Goal: Transaction & Acquisition: Purchase product/service

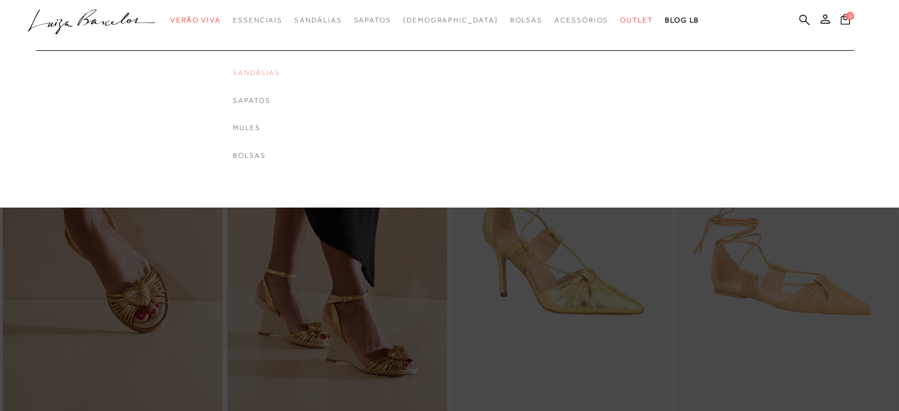
click at [280, 74] on link "Sandálias" at bounding box center [256, 73] width 47 height 10
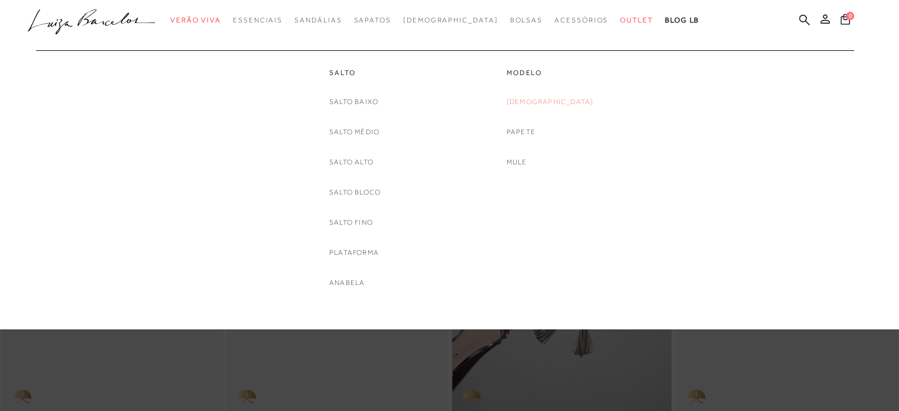
click at [555, 101] on link "[DEMOGRAPHIC_DATA]" at bounding box center [549, 102] width 87 height 12
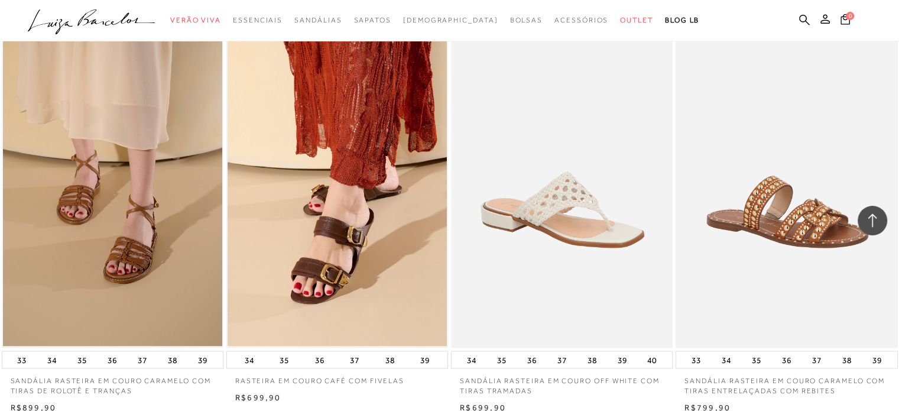
scroll to position [2322, 0]
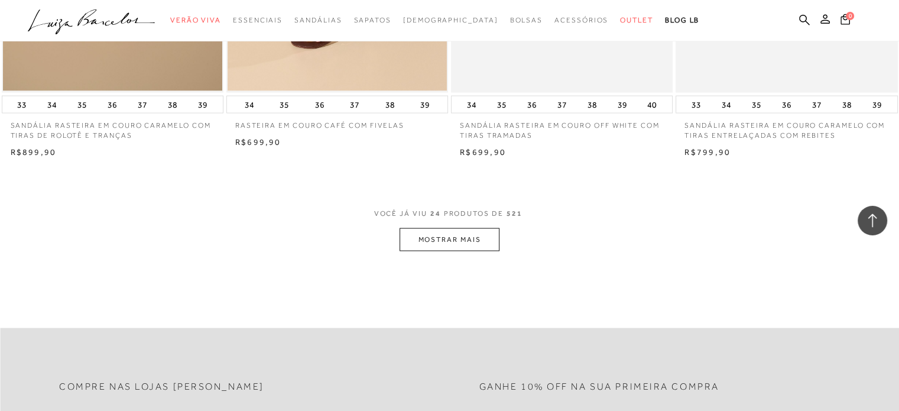
click at [434, 240] on button "MOSTRAR MAIS" at bounding box center [448, 239] width 99 height 23
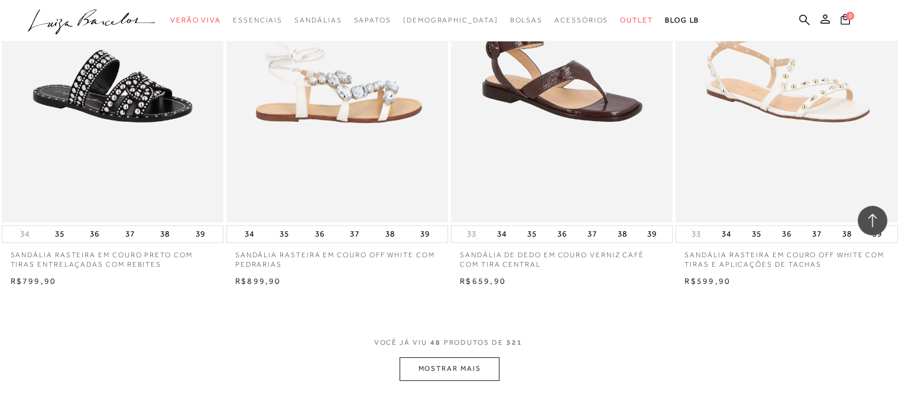
scroll to position [4717, 0]
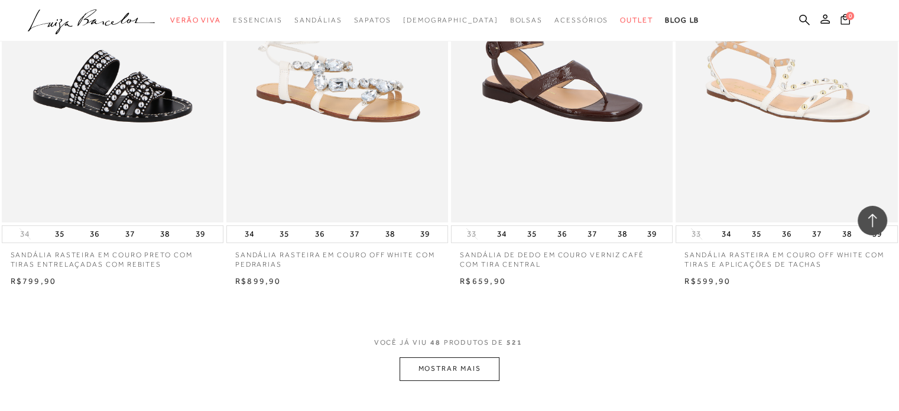
click at [440, 363] on button "MOSTRAR MAIS" at bounding box center [448, 368] width 99 height 23
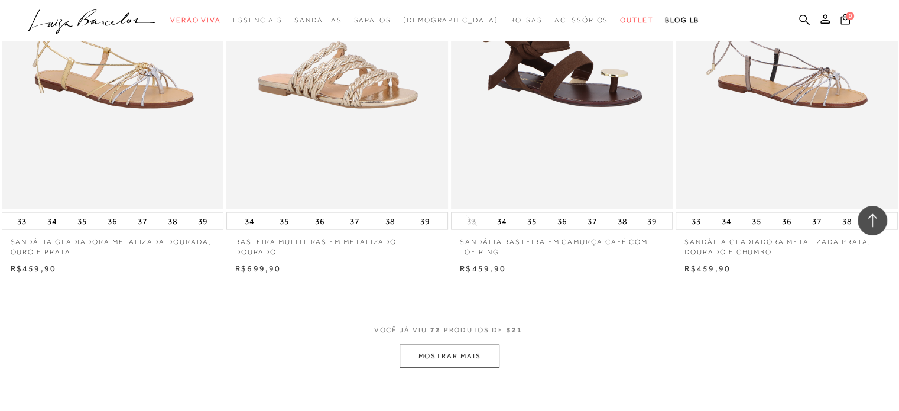
scroll to position [7237, 0]
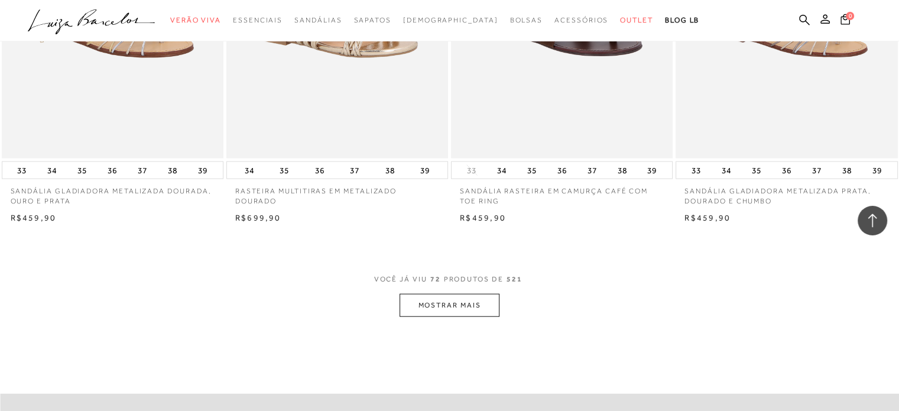
click at [432, 303] on button "MOSTRAR MAIS" at bounding box center [448, 305] width 99 height 23
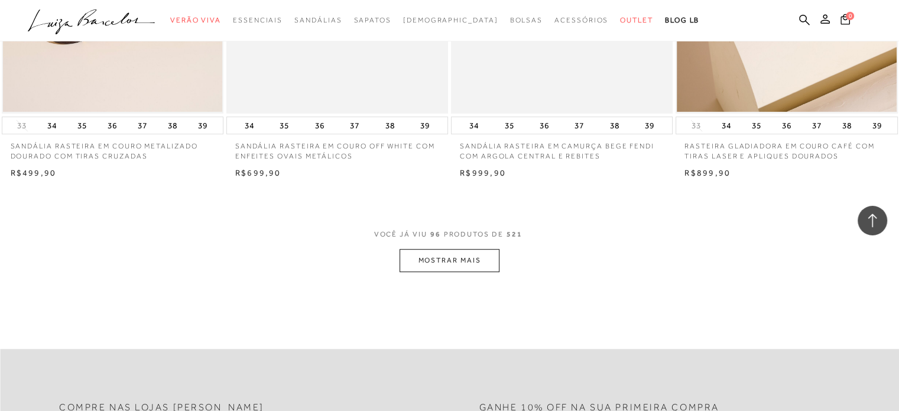
scroll to position [9774, 0]
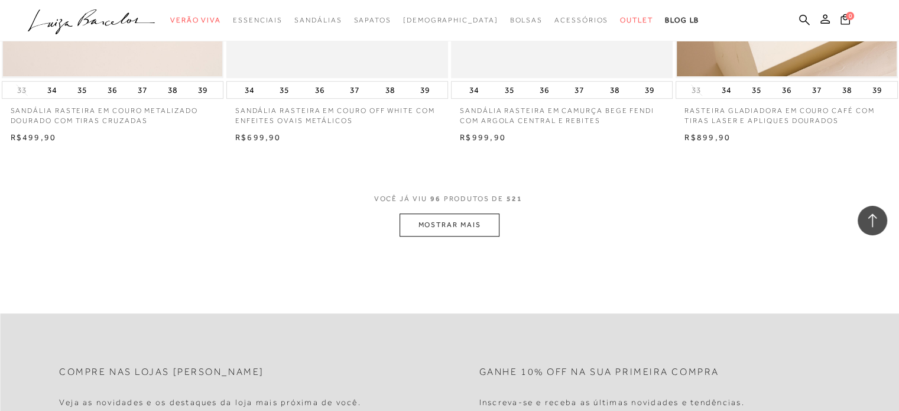
click at [454, 222] on button "MOSTRAR MAIS" at bounding box center [448, 224] width 99 height 23
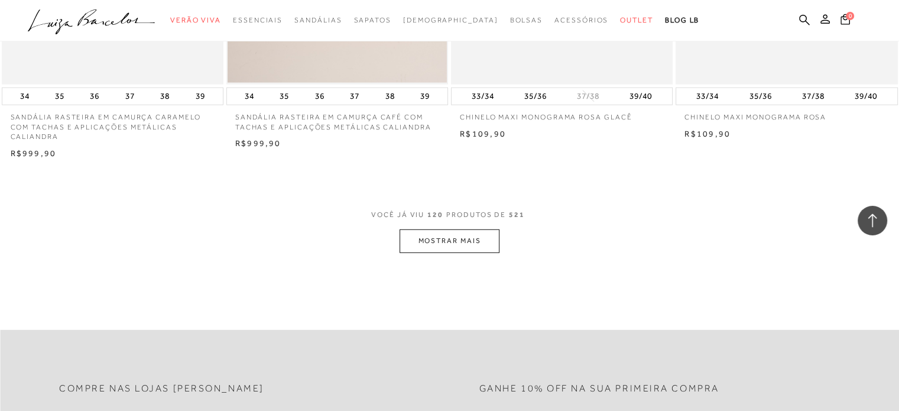
scroll to position [12226, 0]
click at [450, 233] on button "MOSTRAR MAIS" at bounding box center [448, 239] width 99 height 23
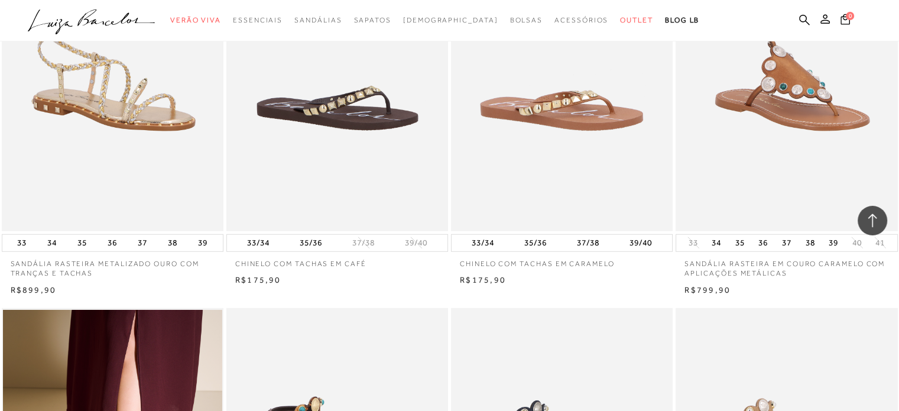
scroll to position [12773, 0]
